Goal: Contribute content

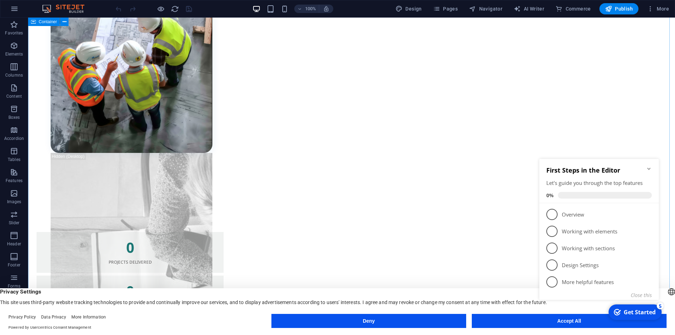
scroll to position [1161, 0]
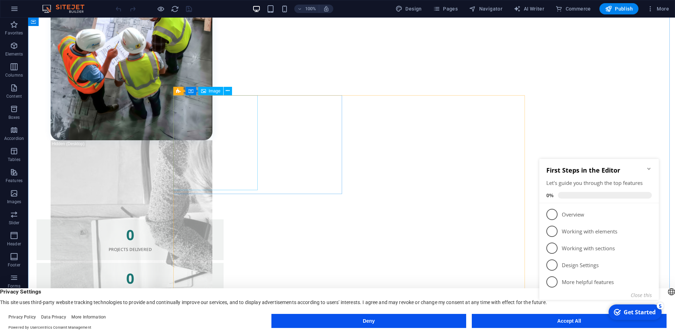
click at [218, 92] on span "Image" at bounding box center [215, 91] width 12 height 4
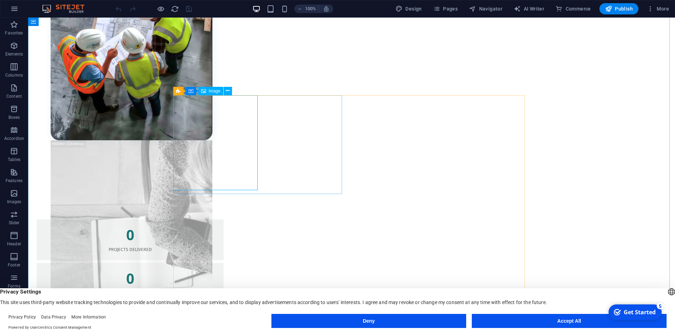
select select "px"
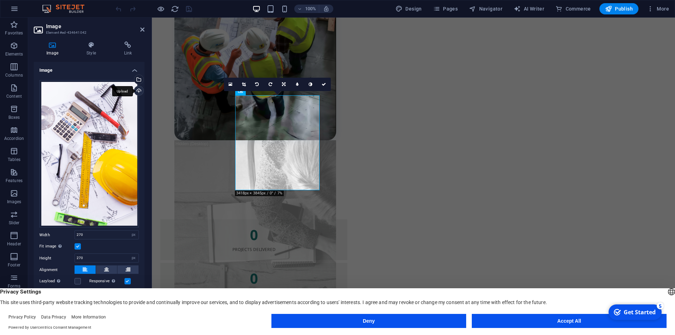
click at [139, 89] on div "Upload" at bounding box center [138, 91] width 11 height 11
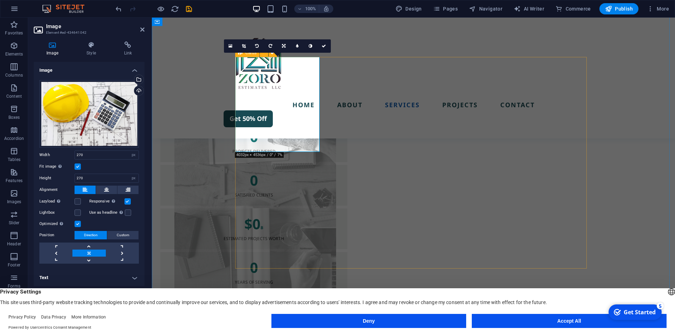
scroll to position [1161, 0]
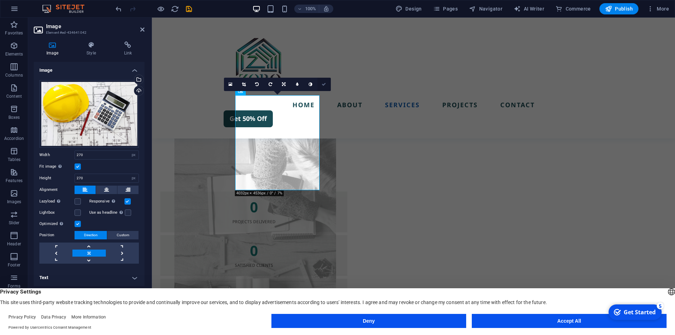
click at [324, 83] on icon at bounding box center [324, 84] width 4 height 4
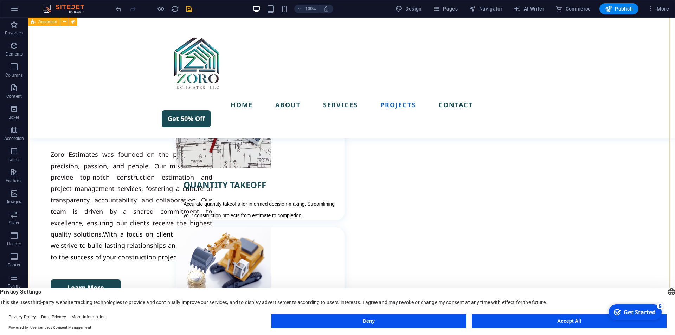
scroll to position [1513, 0]
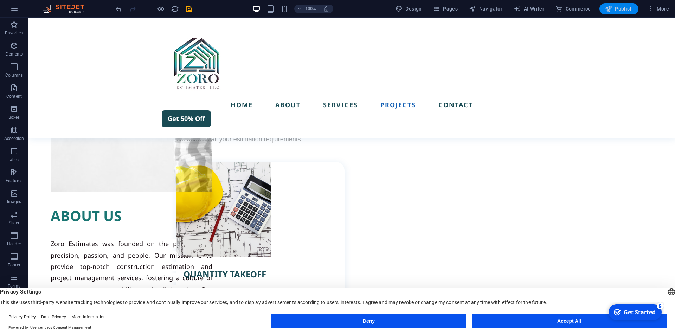
click at [626, 6] on span "Publish" at bounding box center [619, 8] width 28 height 7
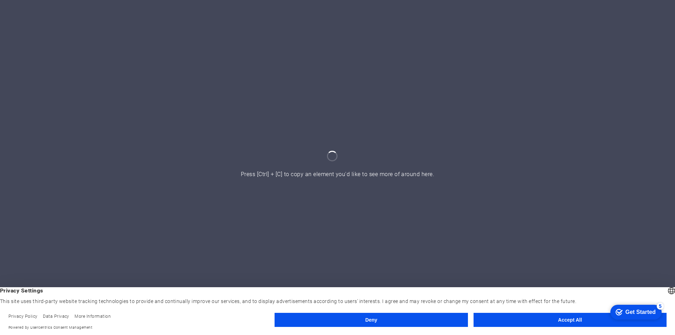
click at [571, 321] on button "Accept All" at bounding box center [570, 320] width 193 height 14
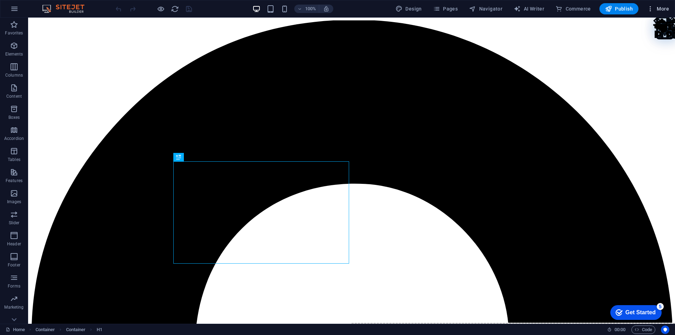
click at [653, 8] on icon "button" at bounding box center [650, 8] width 7 height 7
